Goal: Task Accomplishment & Management: Manage account settings

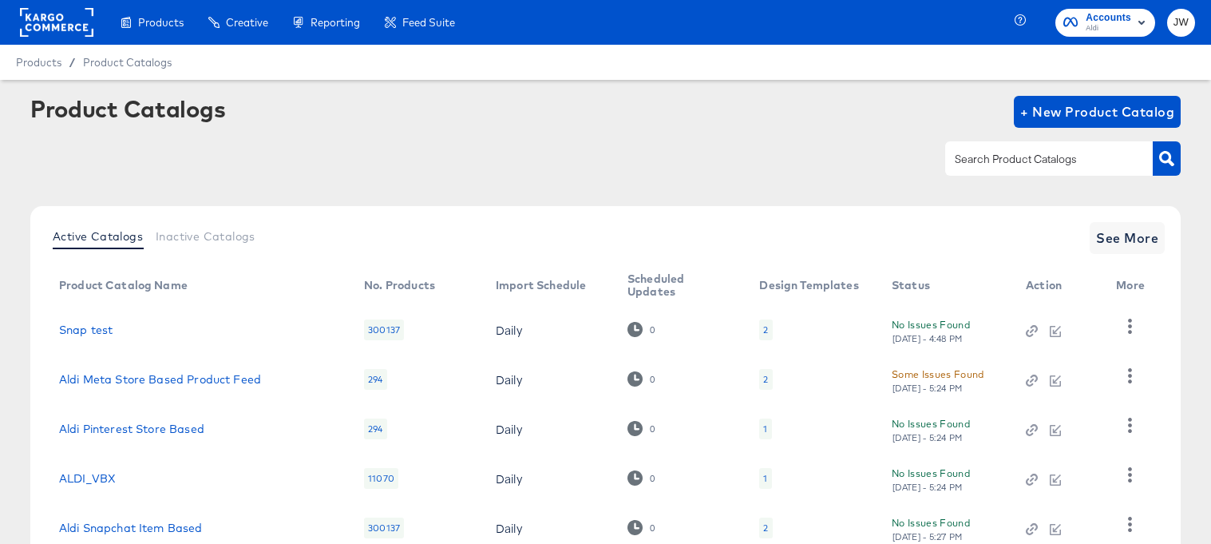
scroll to position [114, 0]
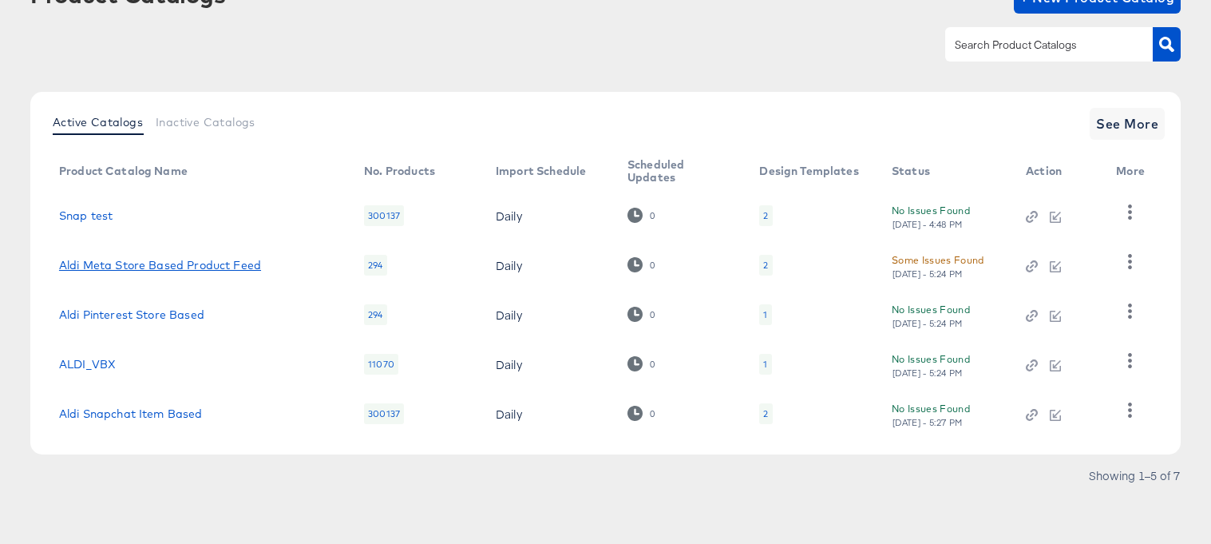
click at [234, 263] on link "Aldi Meta Store Based Product Feed" at bounding box center [160, 265] width 202 height 13
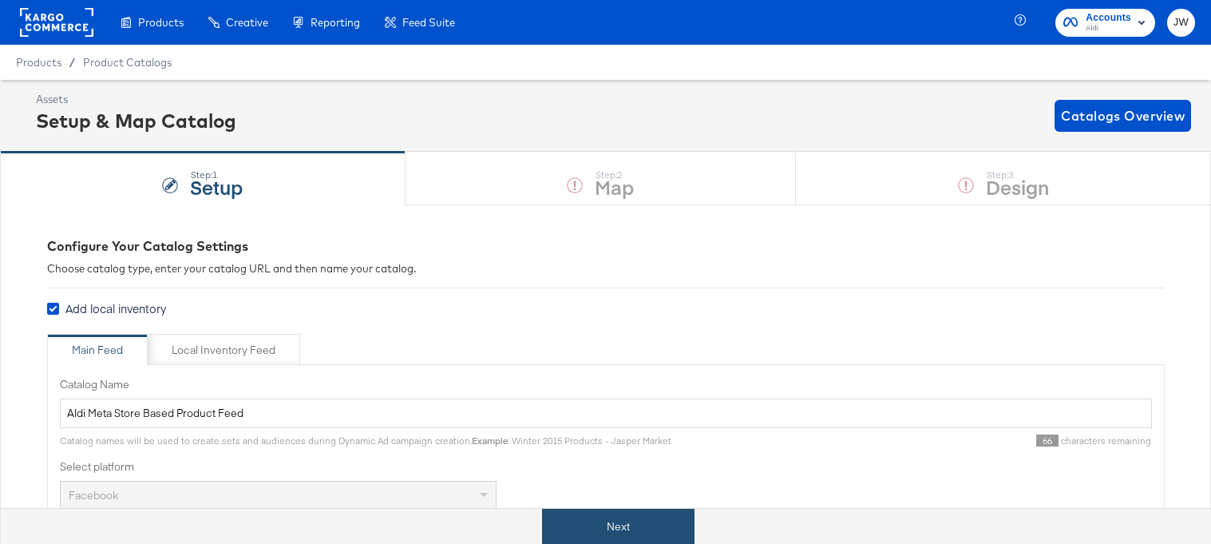
click at [587, 522] on button "Next" at bounding box center [618, 527] width 152 height 36
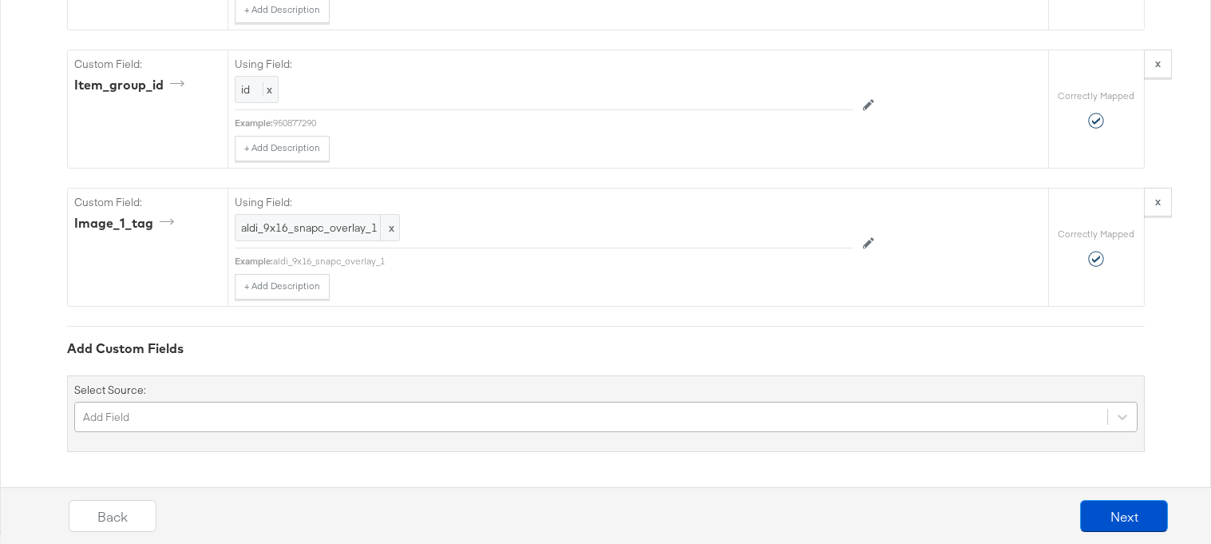
click at [244, 413] on div "Add Field" at bounding box center [605, 417] width 1063 height 30
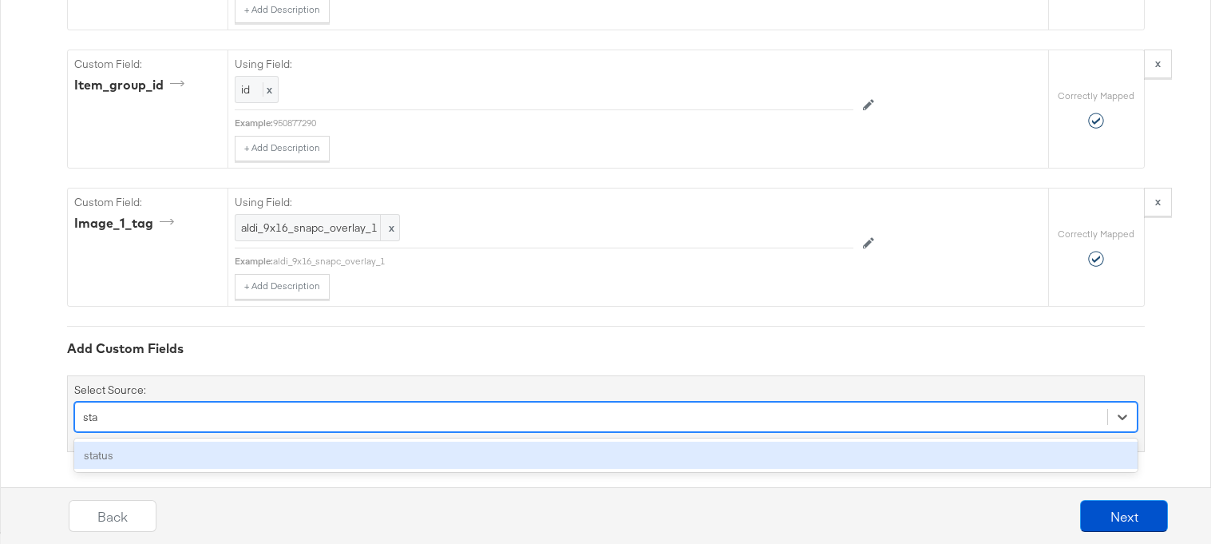
type input "stat"
click at [225, 443] on div "status" at bounding box center [605, 456] width 1063 height 28
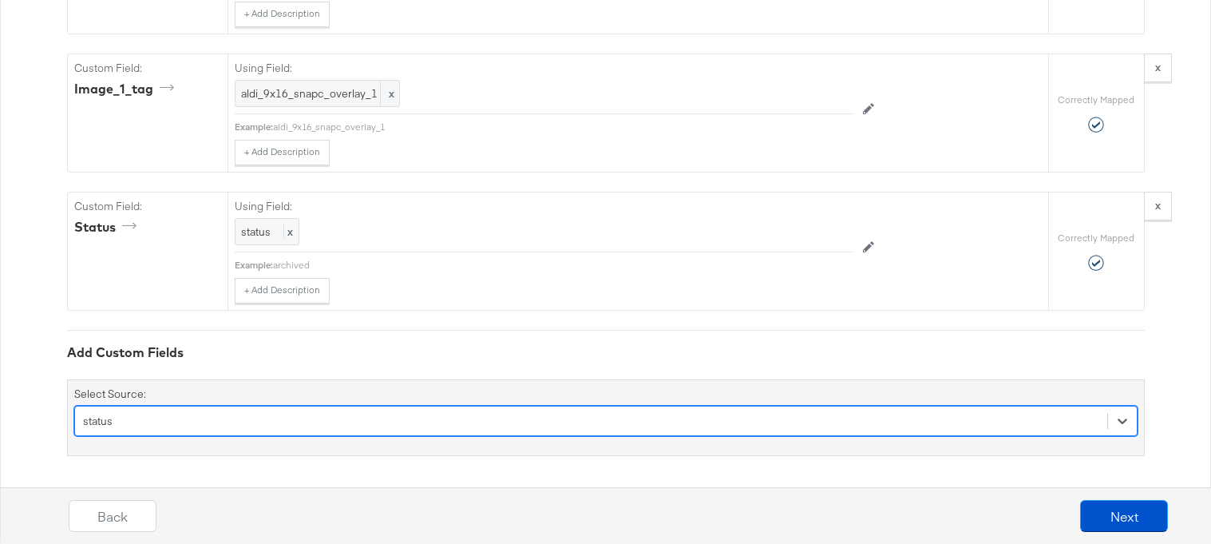
scroll to position [2421, 0]
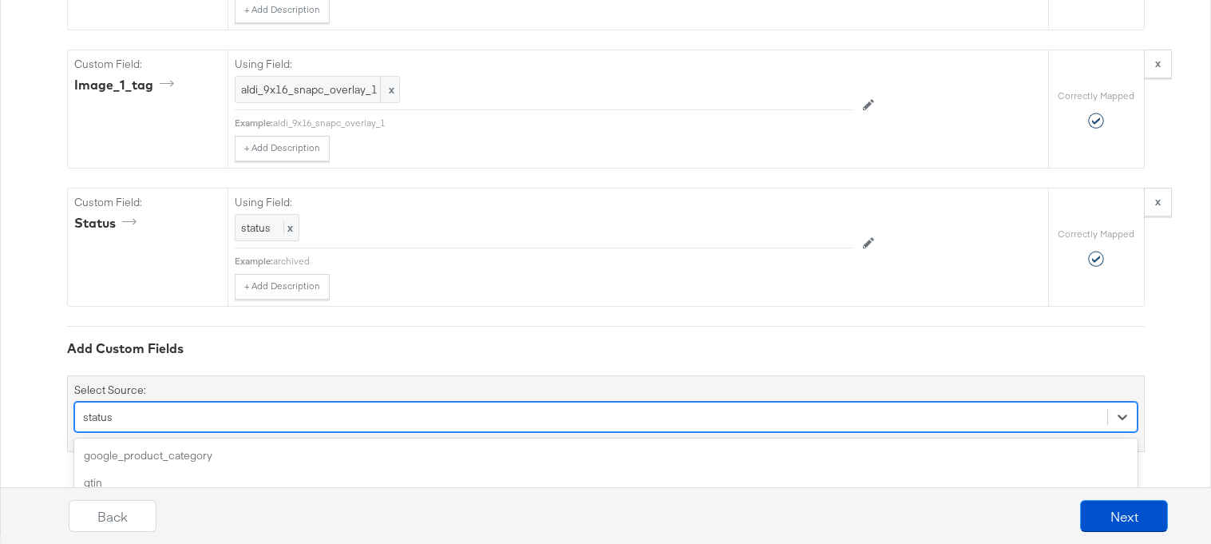
click at [748, 406] on div "option status, selected. option additional_image_link focused, 4 of 164. 164 re…" at bounding box center [605, 417] width 1063 height 30
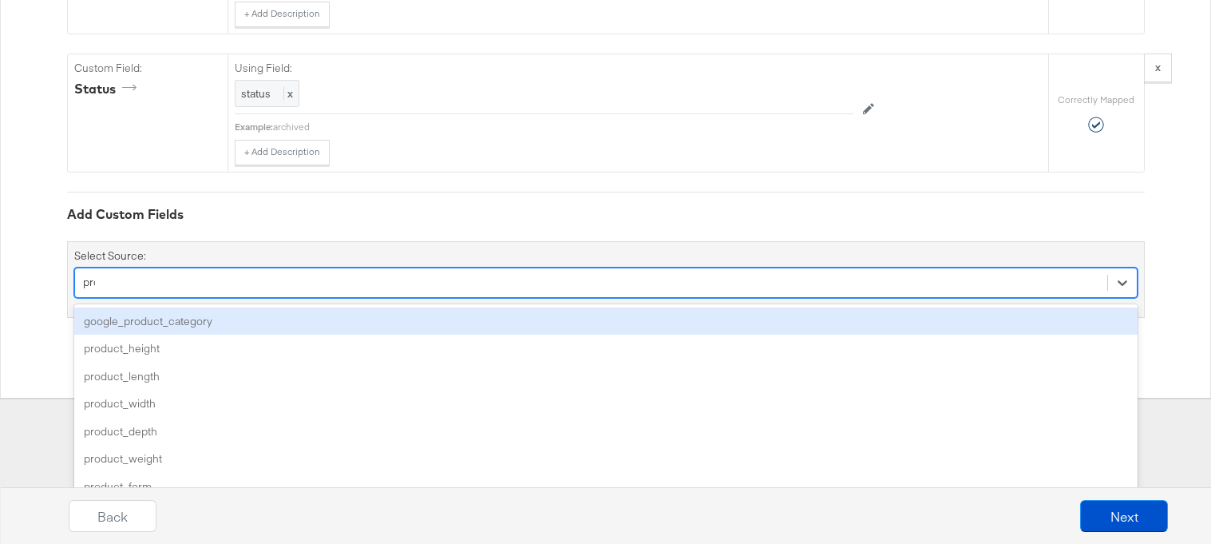
type input "prom"
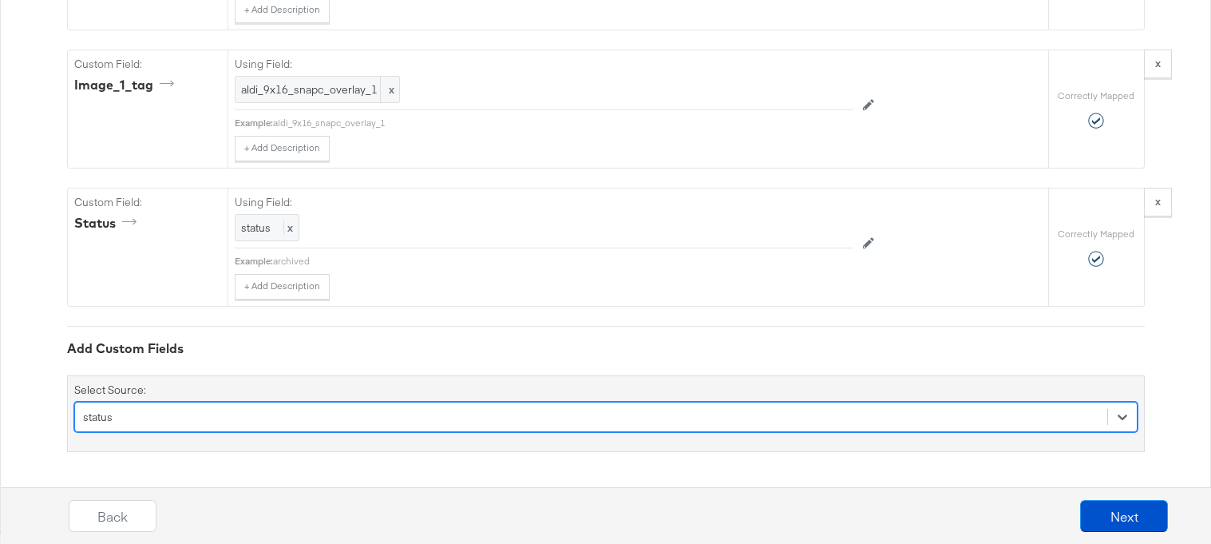
click at [588, 420] on div "status" at bounding box center [591, 416] width 1032 height 25
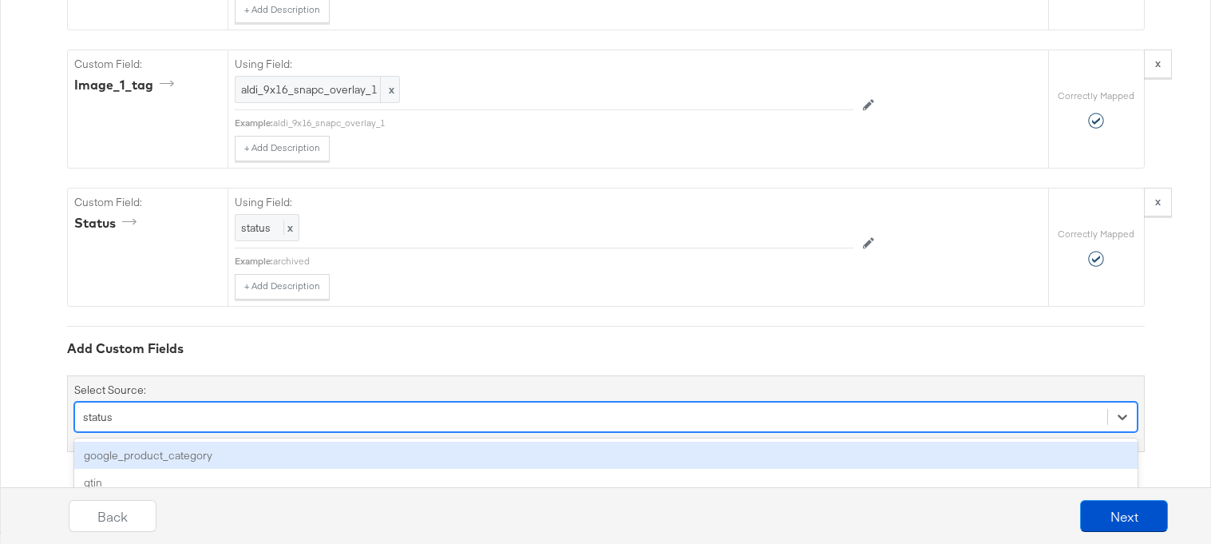
scroll to position [2555, 0]
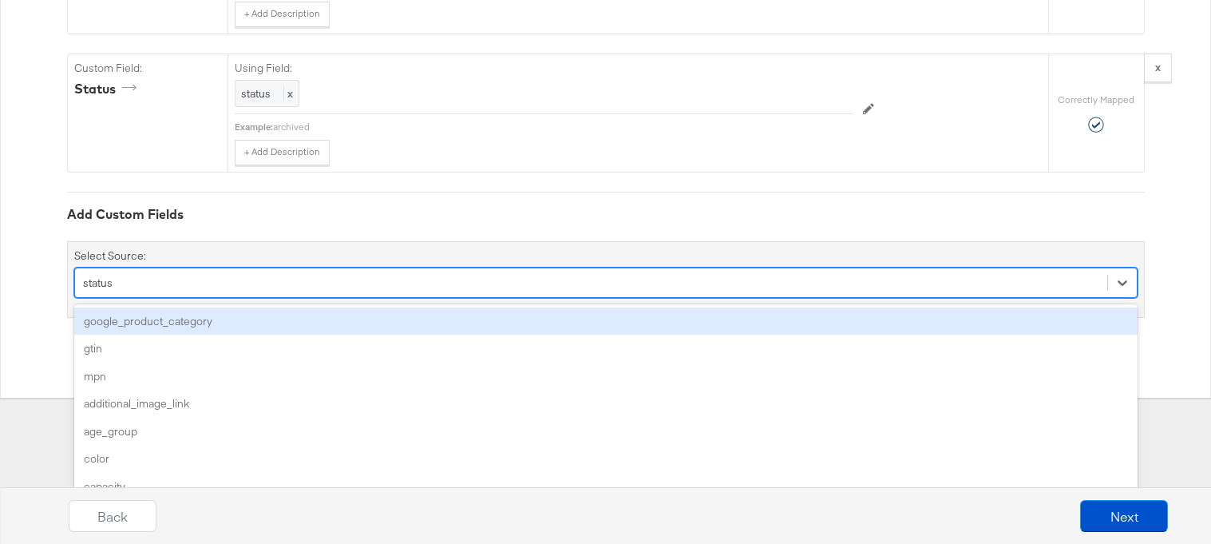
click at [588, 298] on div "option status, selected. option google_product_category focused, 1 of 164. 164 …" at bounding box center [605, 282] width 1063 height 30
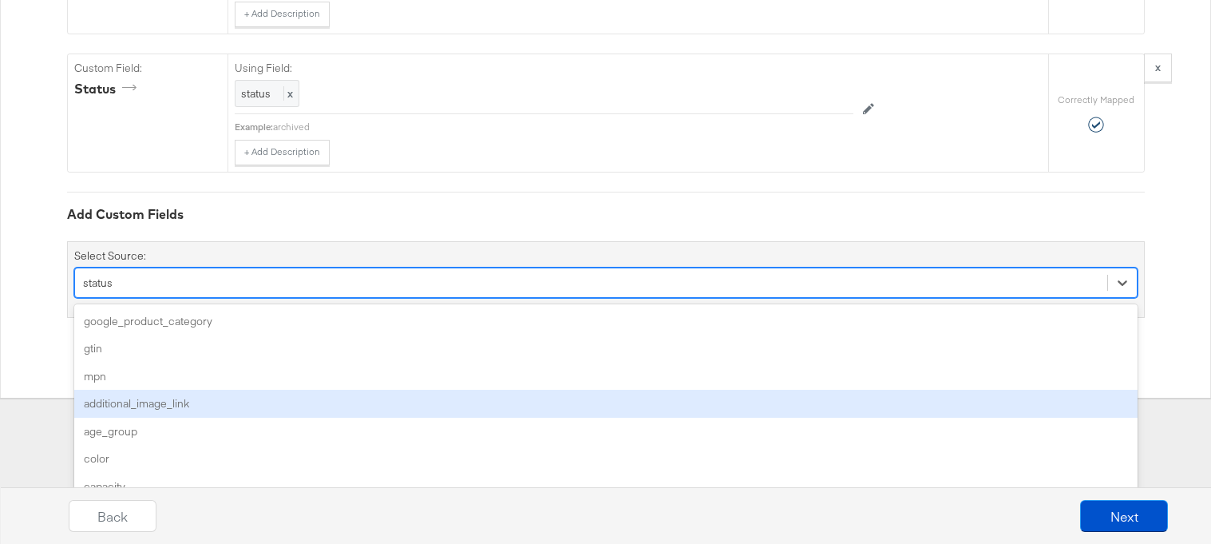
click at [522, 387] on div "mpn" at bounding box center [605, 376] width 1063 height 28
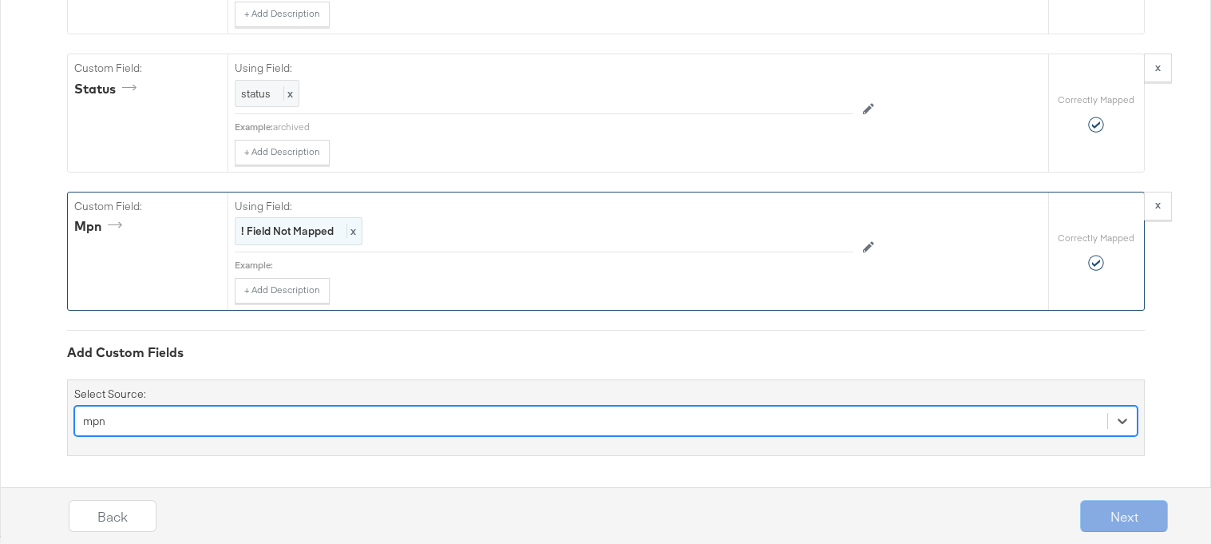
click at [311, 243] on div "! Field Not Mapped x" at bounding box center [299, 231] width 128 height 28
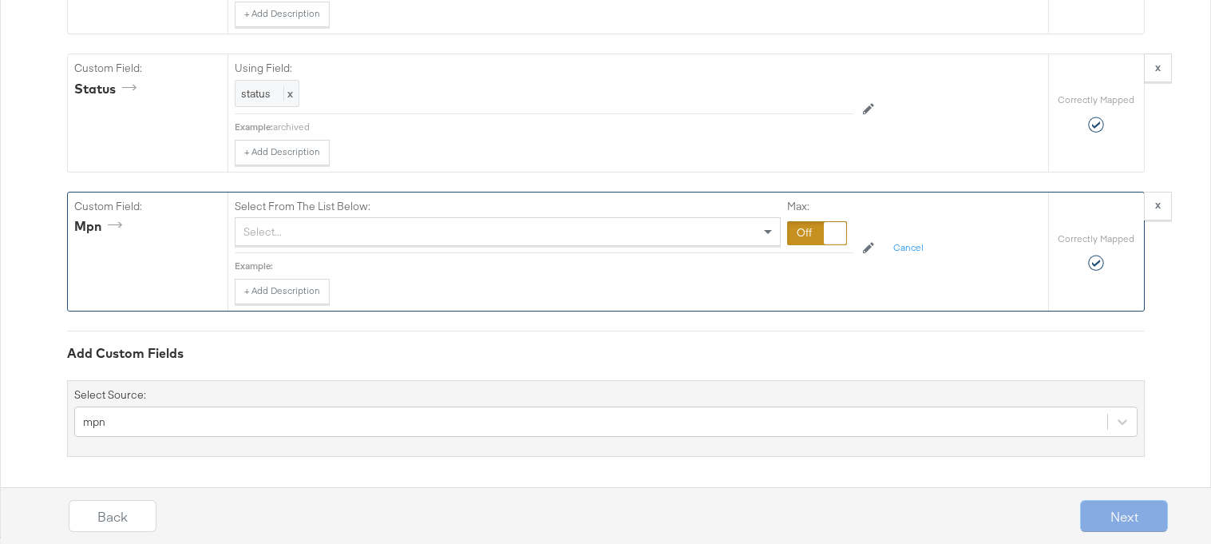
click at [311, 241] on div "Select..." at bounding box center [508, 231] width 544 height 27
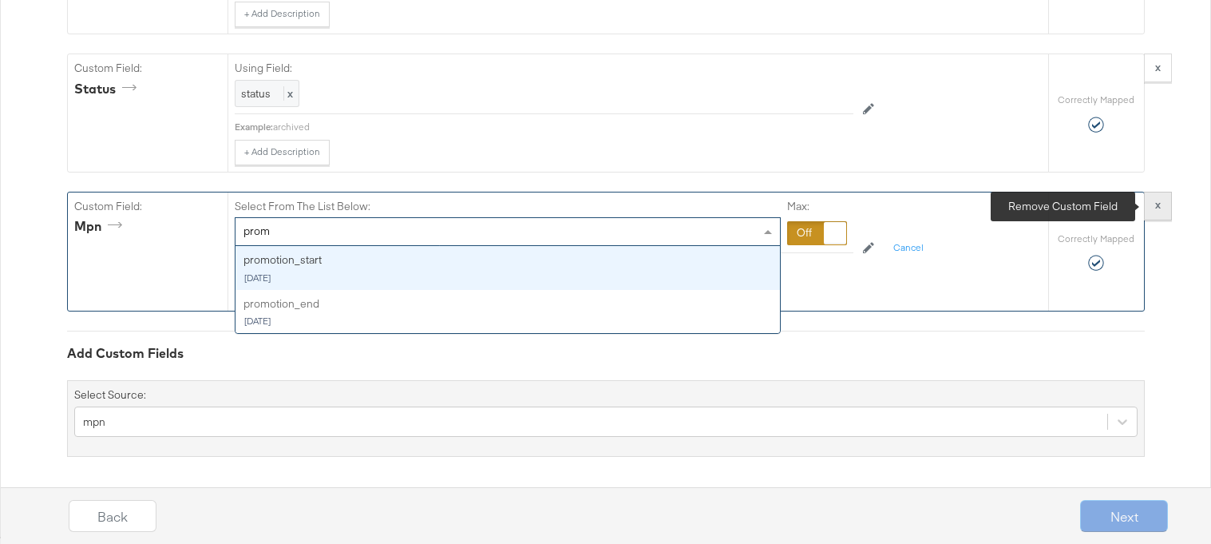
type input "prom"
click at [1160, 212] on button "x" at bounding box center [1158, 206] width 28 height 29
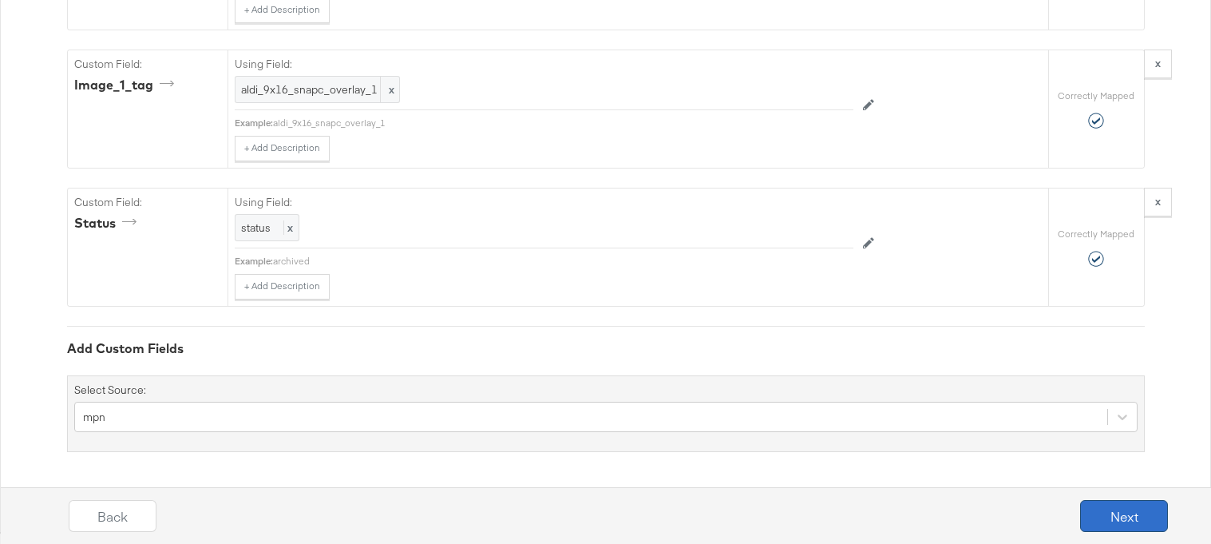
click at [1105, 512] on button "Next" at bounding box center [1124, 516] width 88 height 32
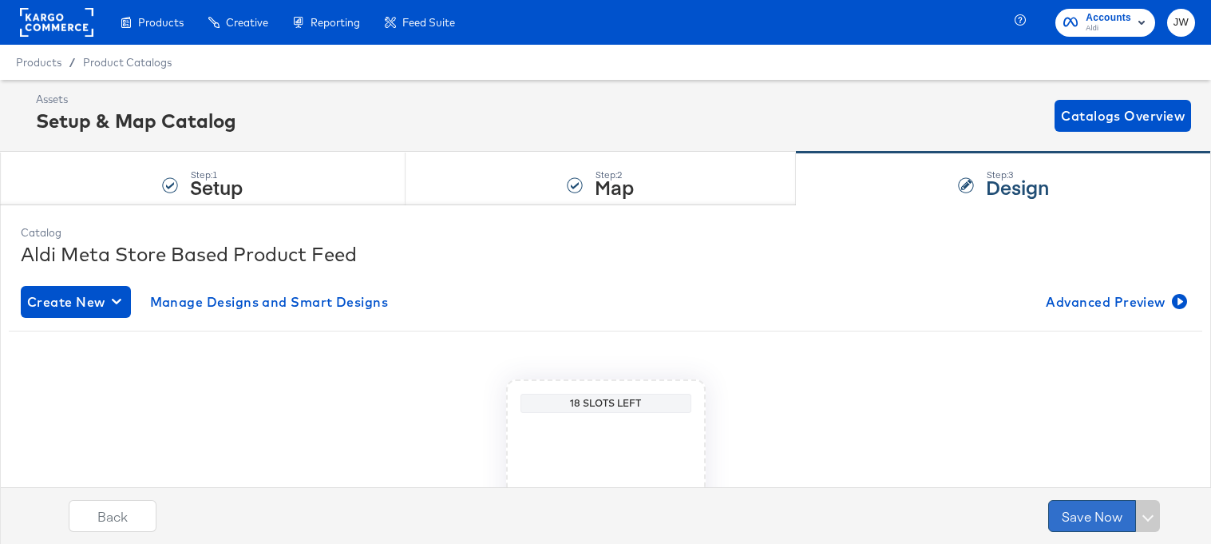
click at [1104, 512] on button "Save Now" at bounding box center [1092, 516] width 88 height 32
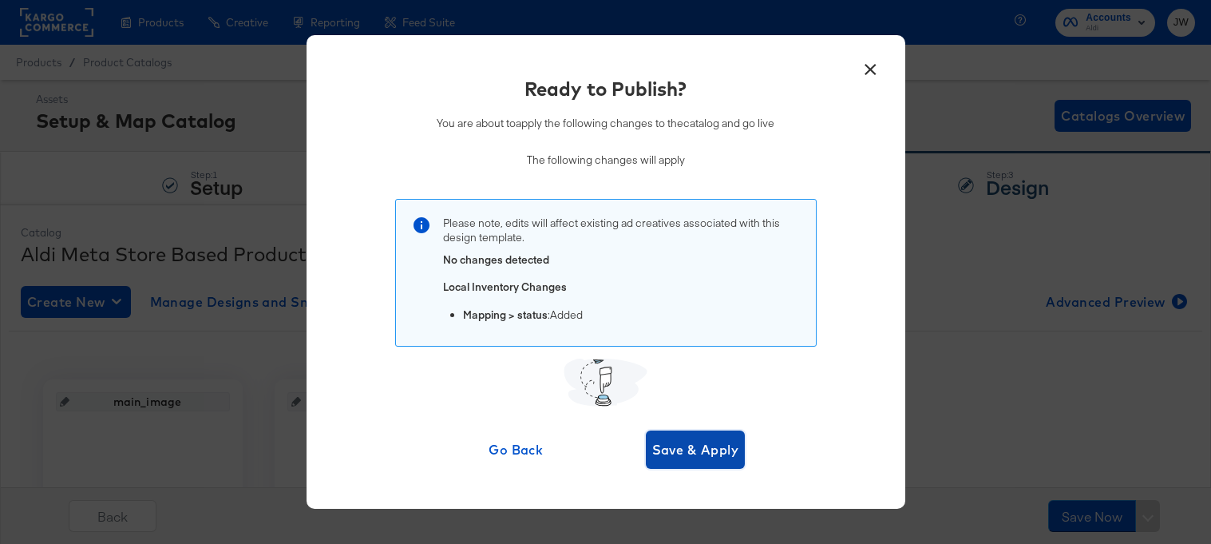
click at [711, 449] on span "Save & Apply" at bounding box center [695, 449] width 87 height 22
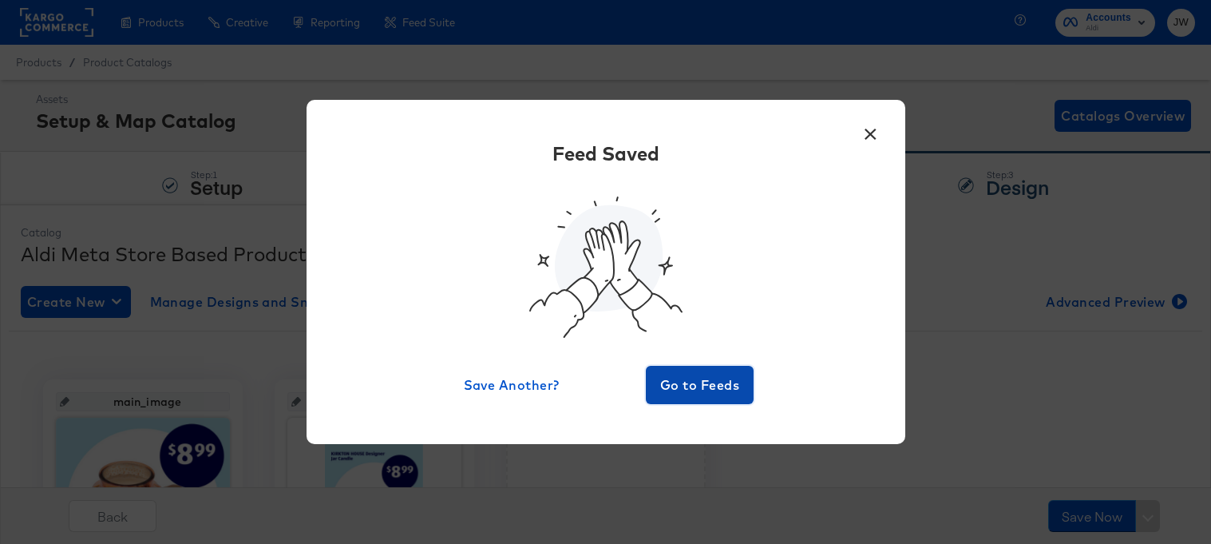
click at [727, 380] on span "Go to Feeds" at bounding box center [700, 385] width 96 height 22
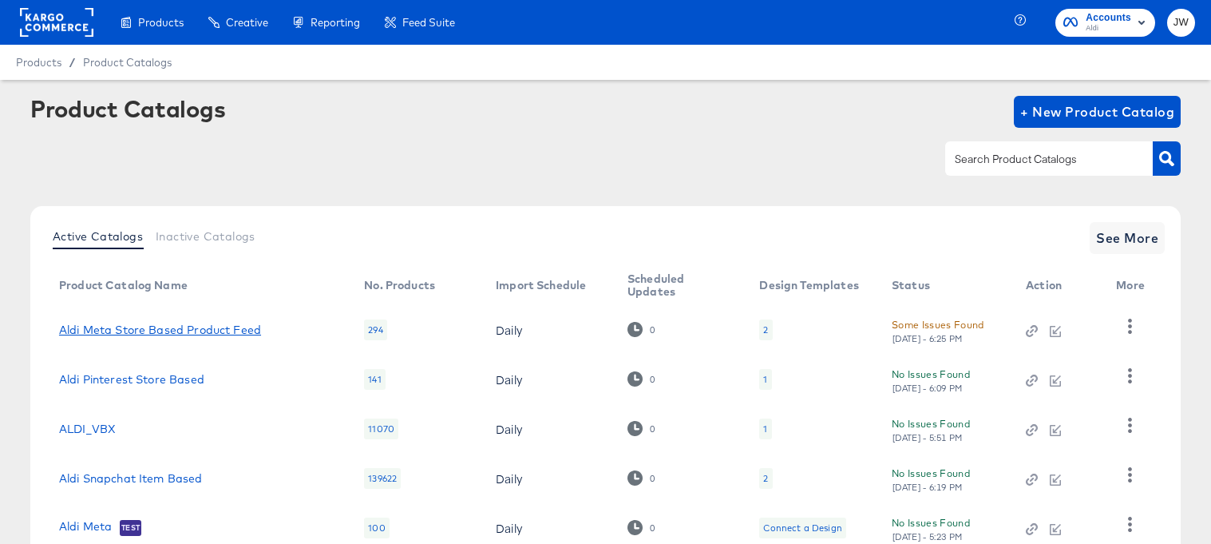
click at [145, 327] on link "Aldi Meta Store Based Product Feed" at bounding box center [160, 329] width 202 height 13
click at [189, 331] on link "Aldi Meta Store Based Product Feed" at bounding box center [160, 329] width 202 height 13
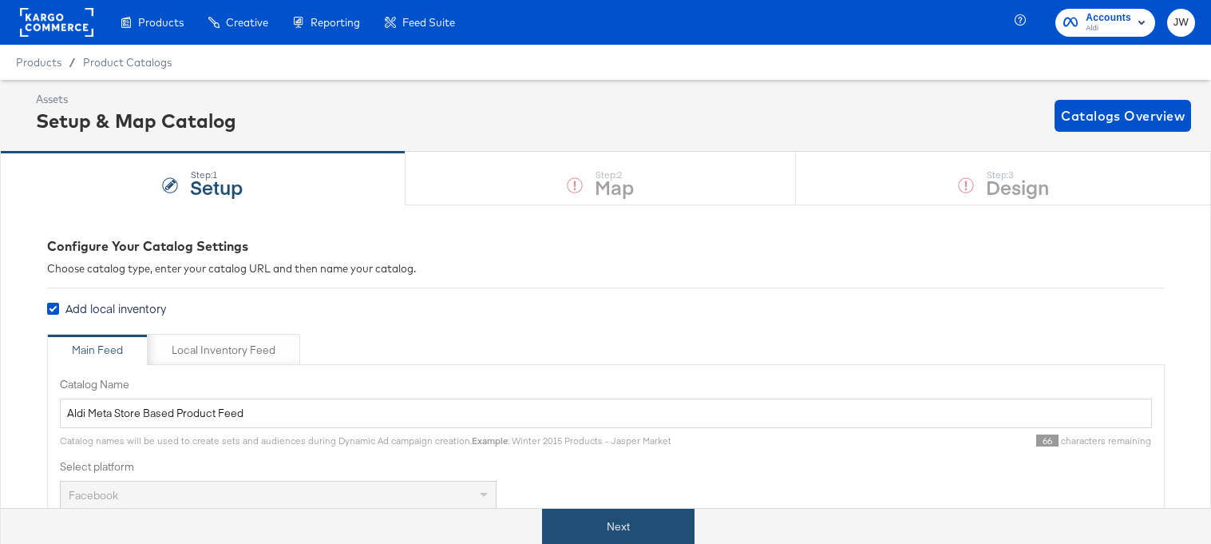
click at [631, 531] on button "Next" at bounding box center [618, 527] width 152 height 36
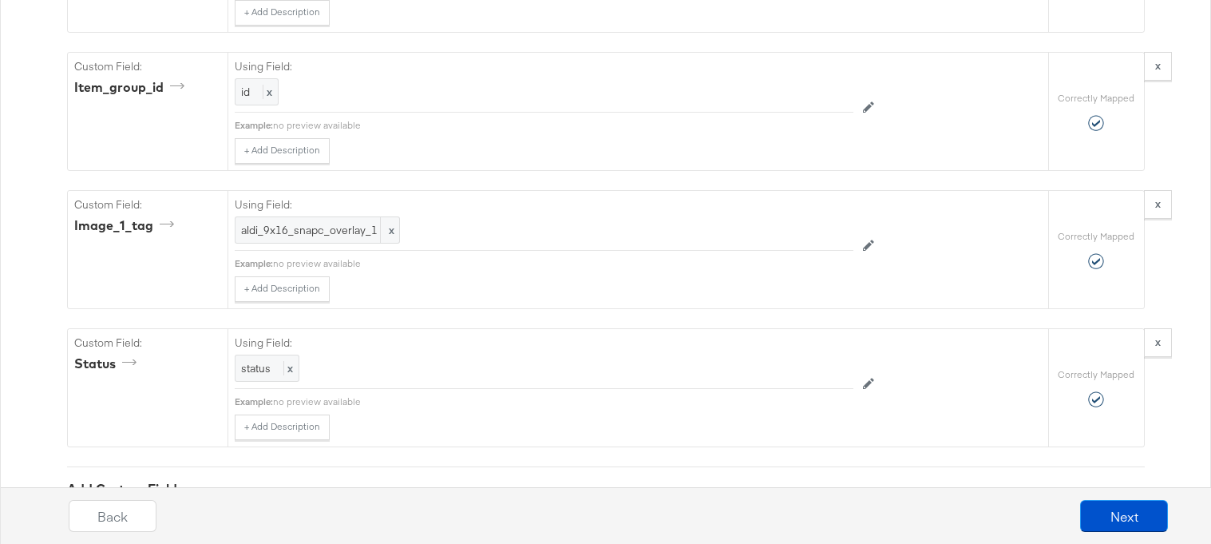
scroll to position [2421, 0]
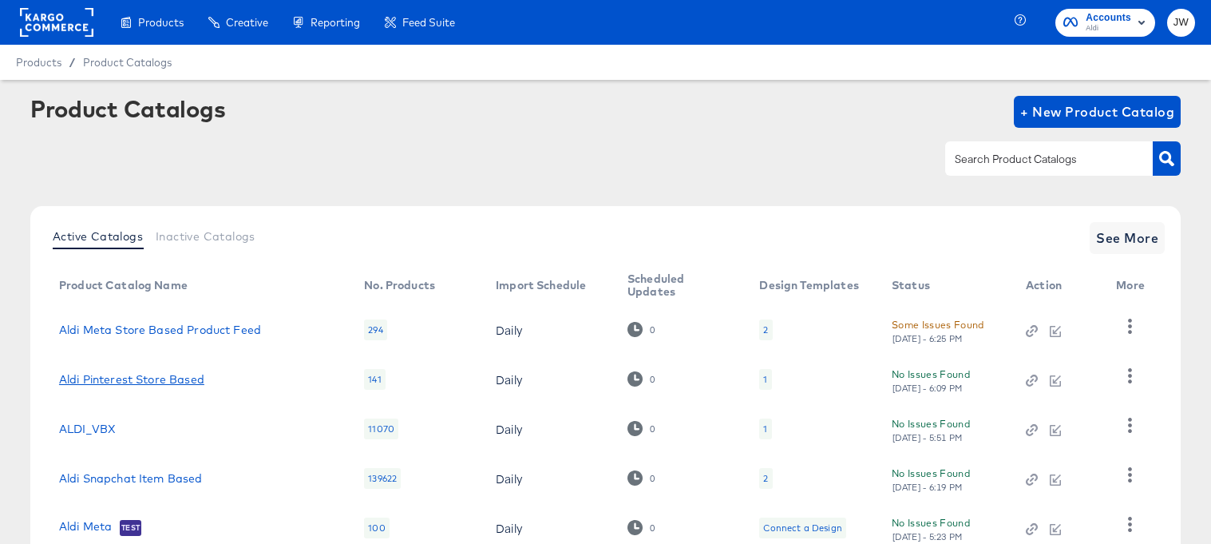
click at [144, 378] on link "Aldi Pinterest Store Based" at bounding box center [131, 379] width 145 height 13
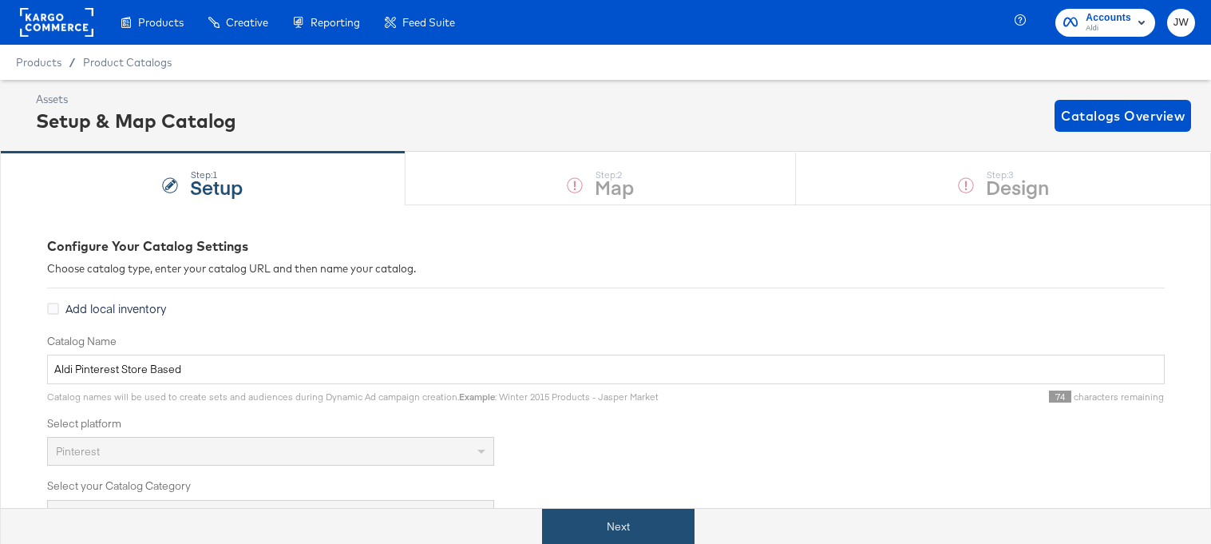
click at [604, 517] on button "Next" at bounding box center [618, 527] width 152 height 36
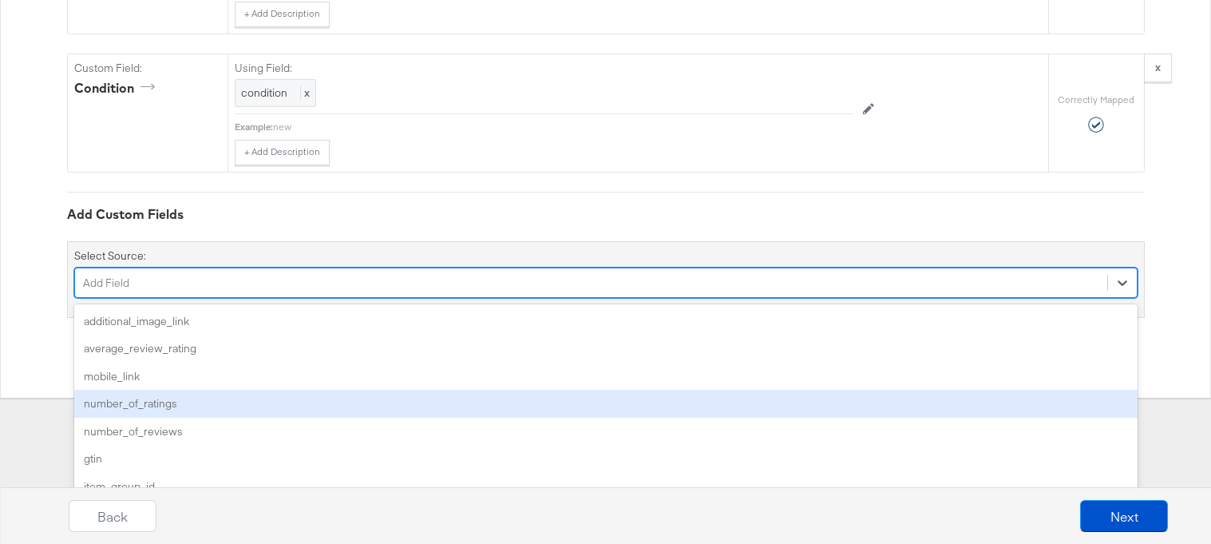
click at [501, 298] on div "option number_of_ratings focused, 4 of 34. 34 results available. Use Up and Dow…" at bounding box center [605, 282] width 1063 height 30
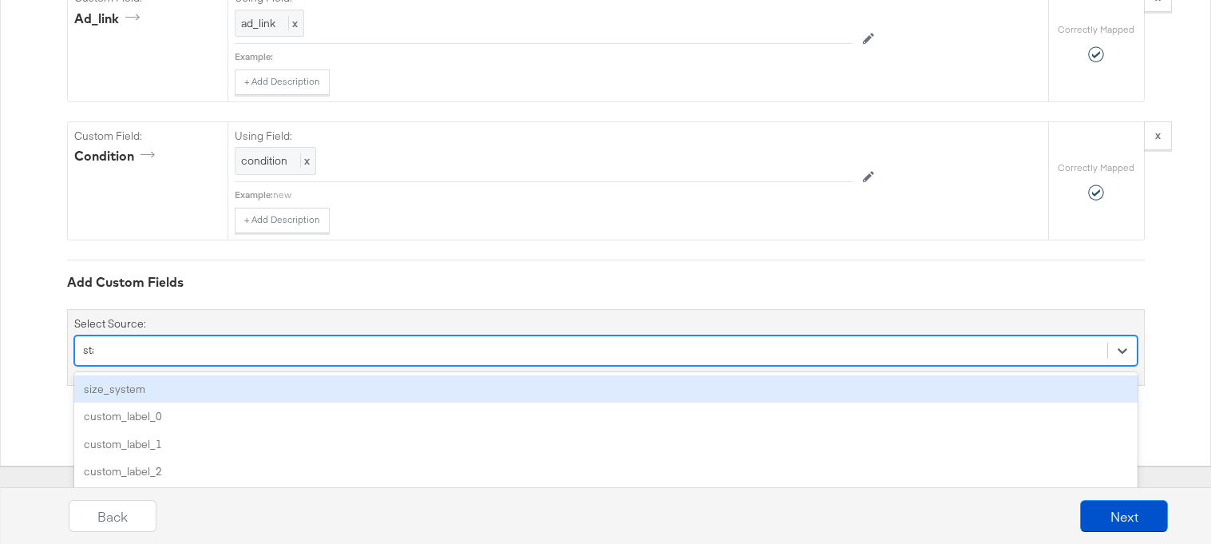
scroll to position [1701, 0]
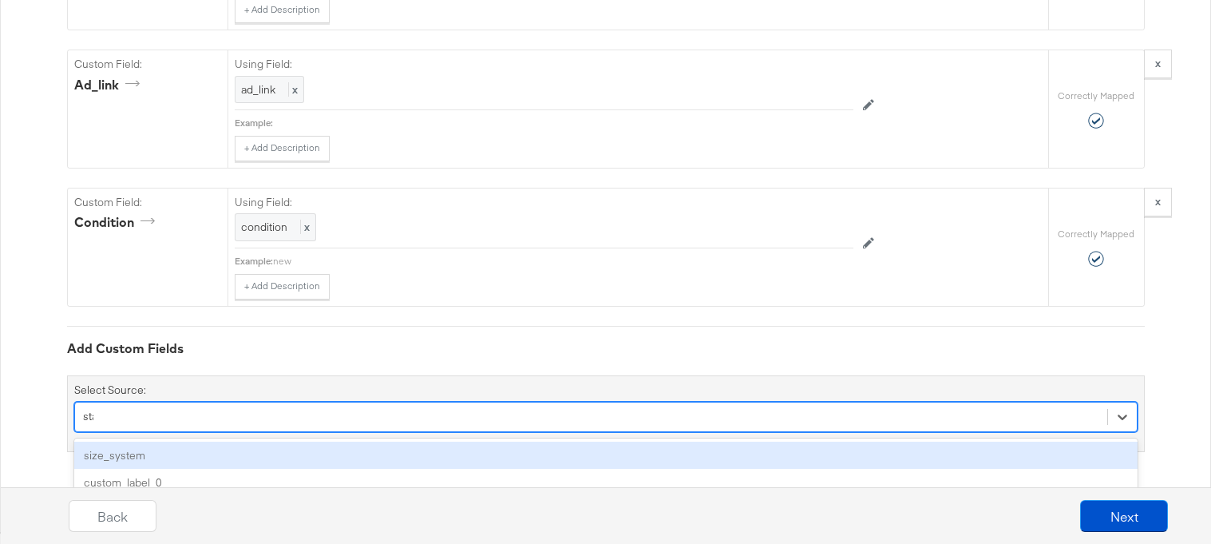
type input "stat"
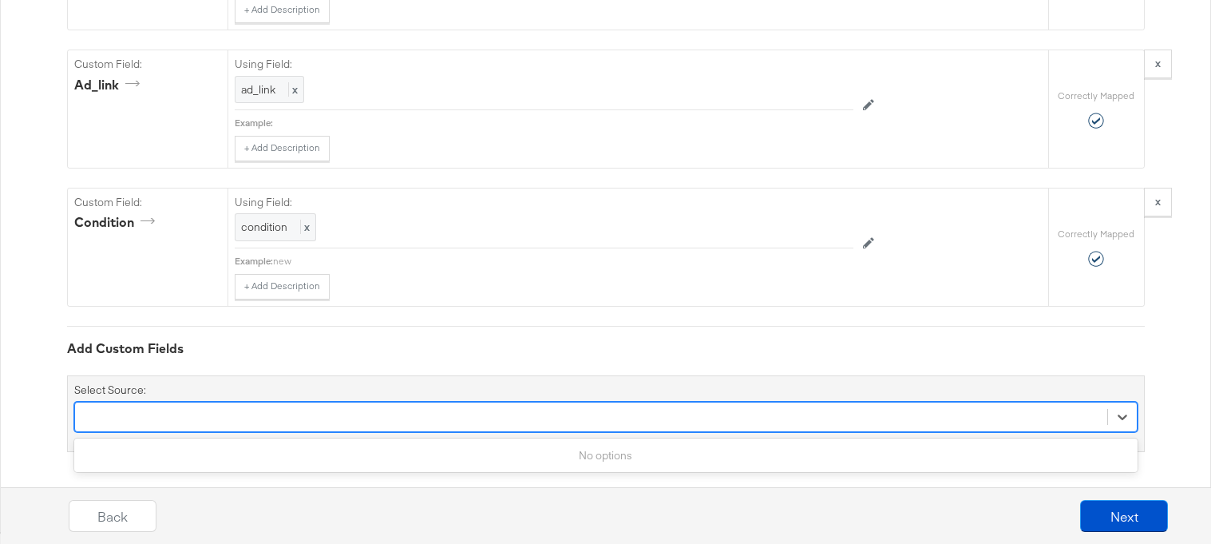
click at [420, 417] on div "stat" at bounding box center [591, 416] width 1032 height 25
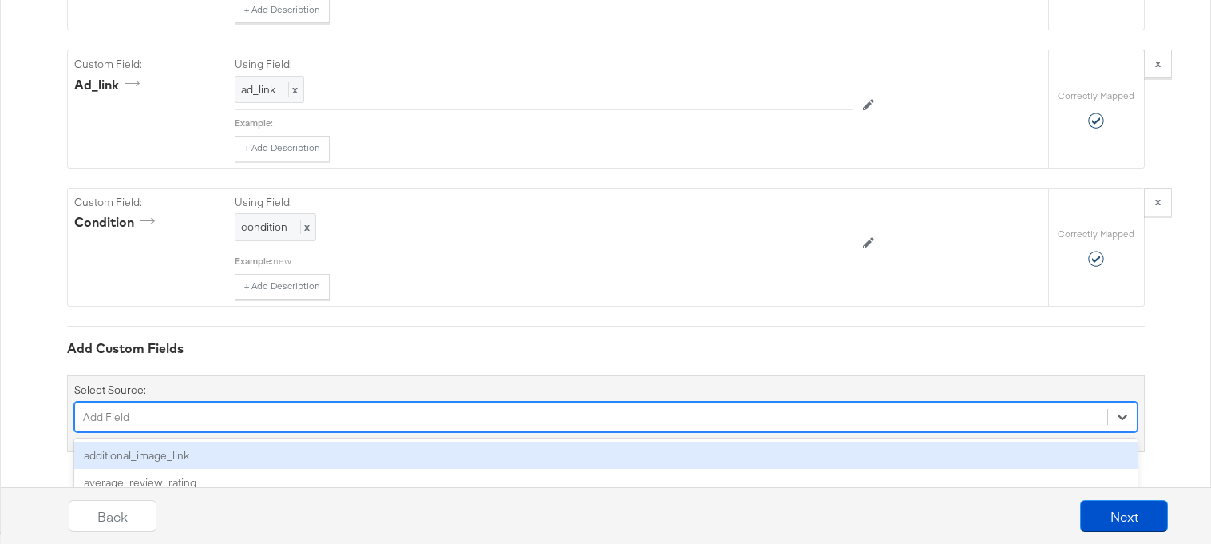
scroll to position [1835, 0]
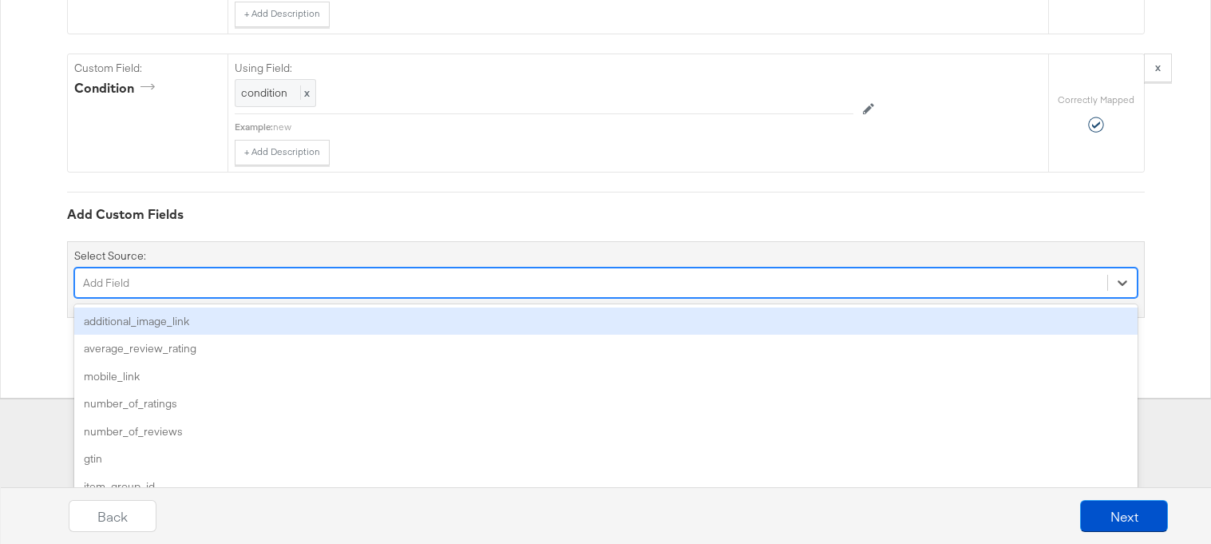
click at [420, 298] on div "option additional_image_link focused, 1 of 34. 34 results available. Use Up and…" at bounding box center [605, 282] width 1063 height 30
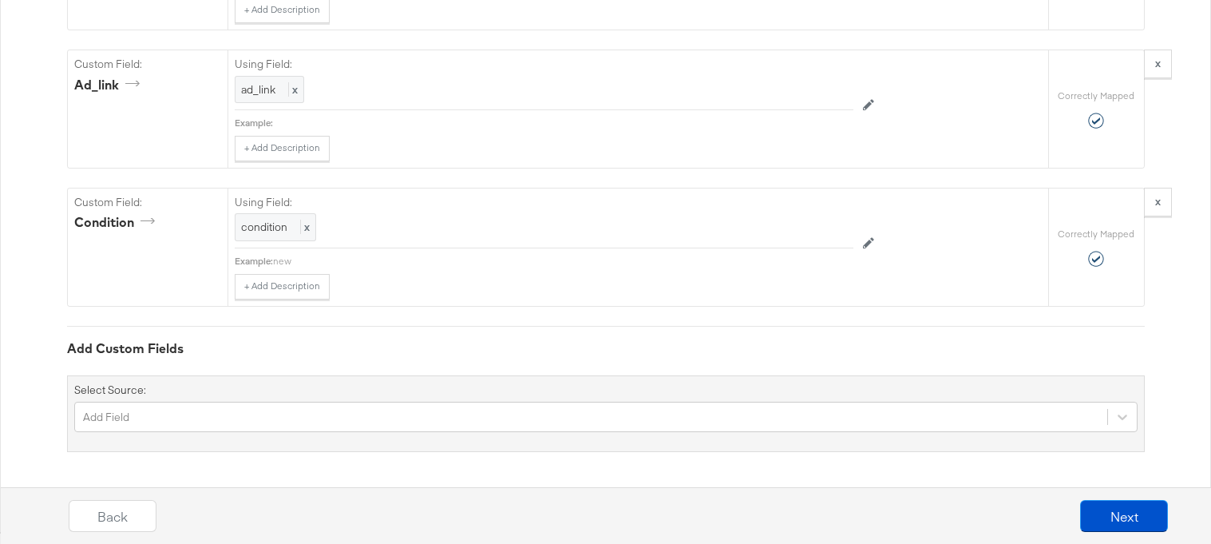
scroll to position [1701, 0]
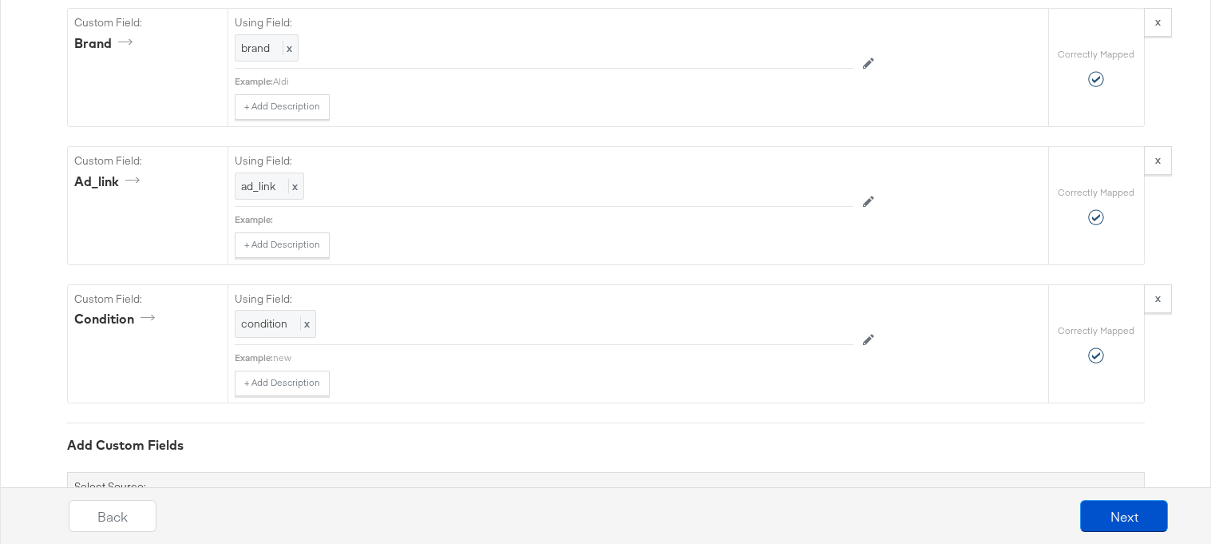
scroll to position [1499, 0]
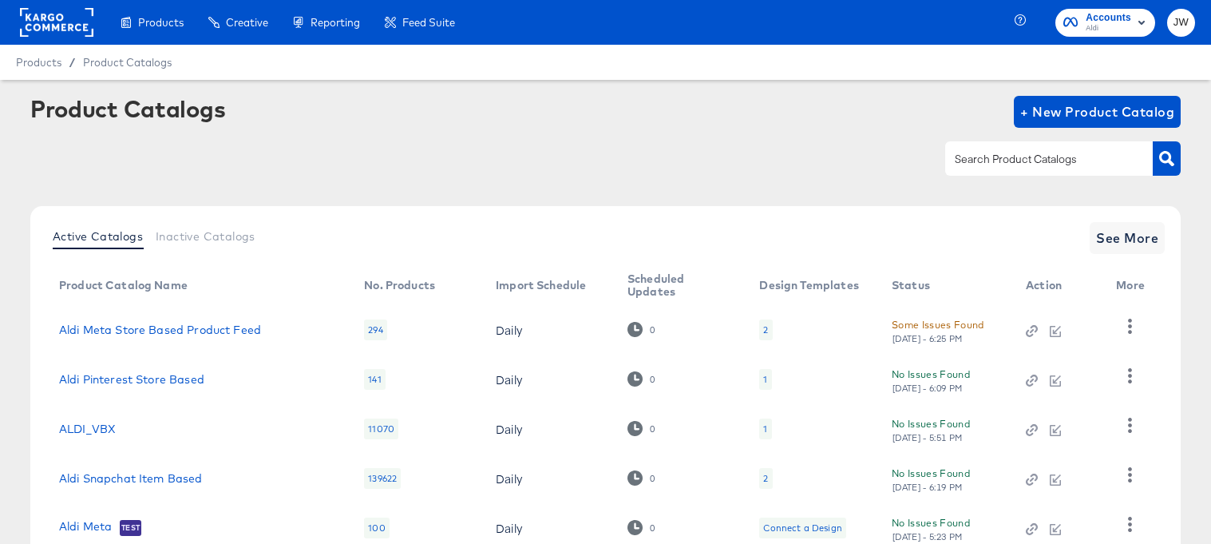
scroll to position [114, 0]
